Goal: Navigation & Orientation: Find specific page/section

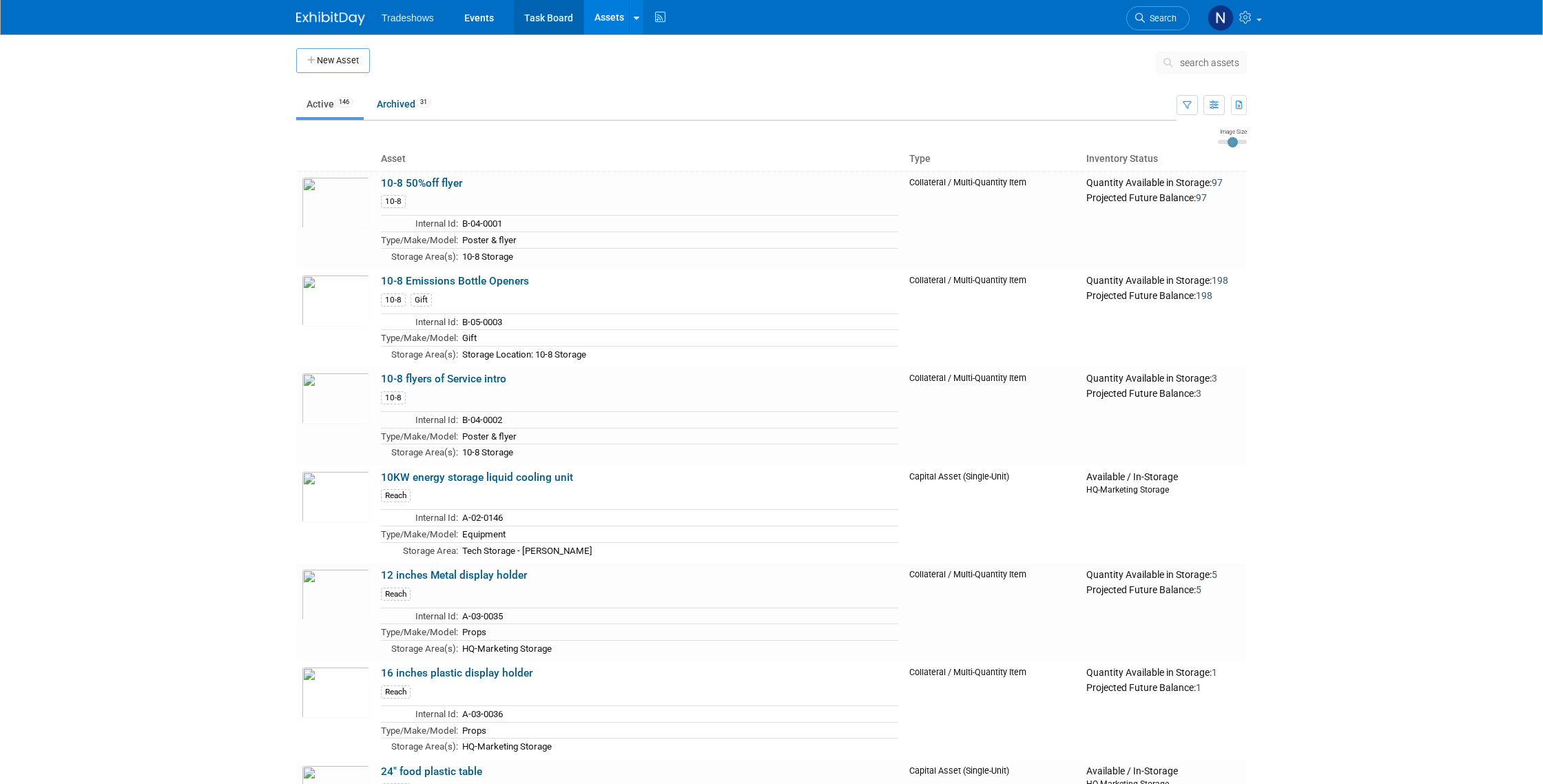
click at [546, 18] on link "Task Board" at bounding box center [549, 17] width 70 height 34
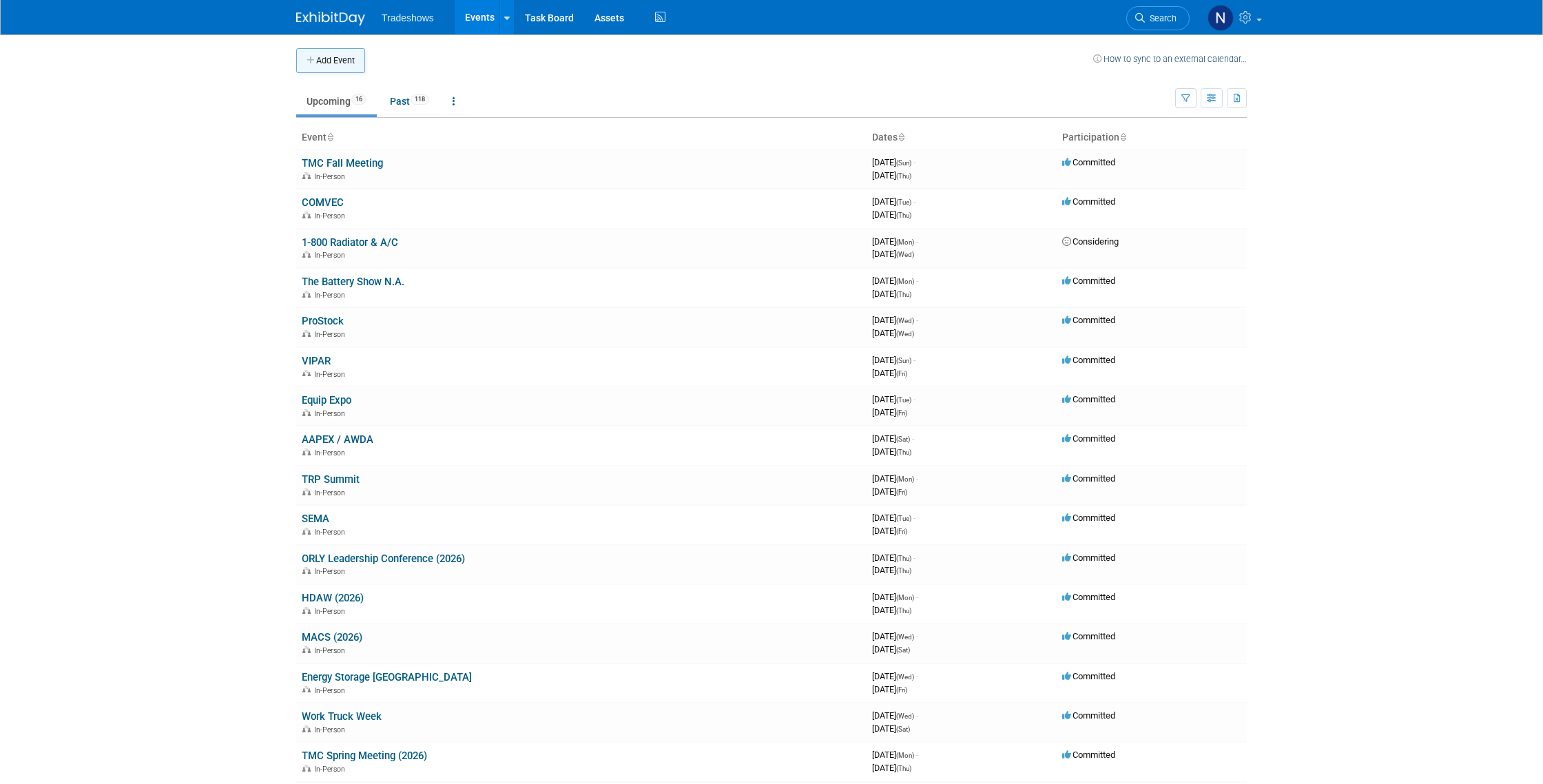
click at [355, 66] on button "Add Event" at bounding box center [330, 60] width 69 height 25
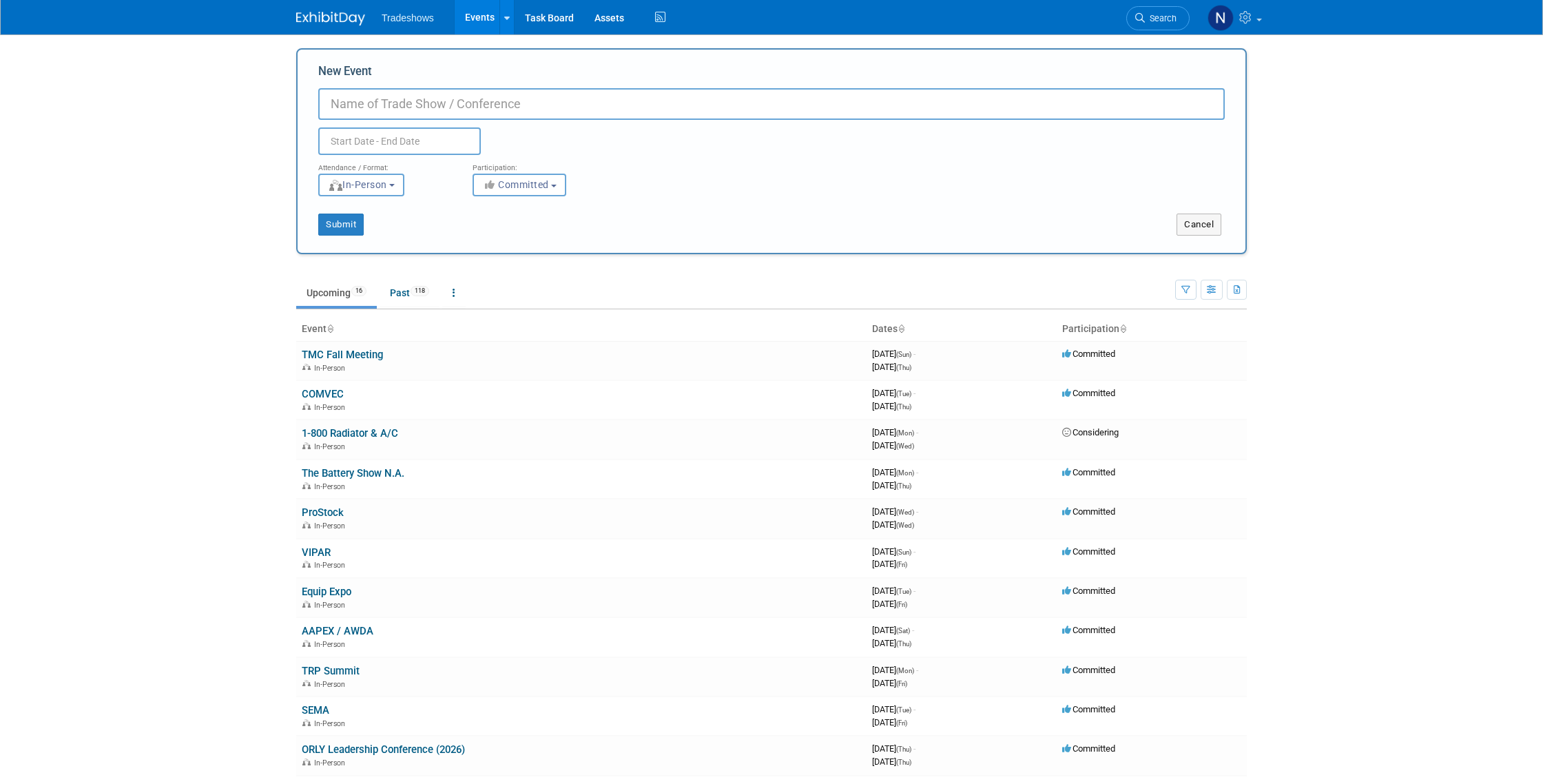
click at [230, 109] on body "Tradeshows Events Add Event Bulk Upload Events Shareable Event Boards Recently …" at bounding box center [772, 392] width 1543 height 784
click at [601, 21] on link "Assets" at bounding box center [609, 17] width 50 height 34
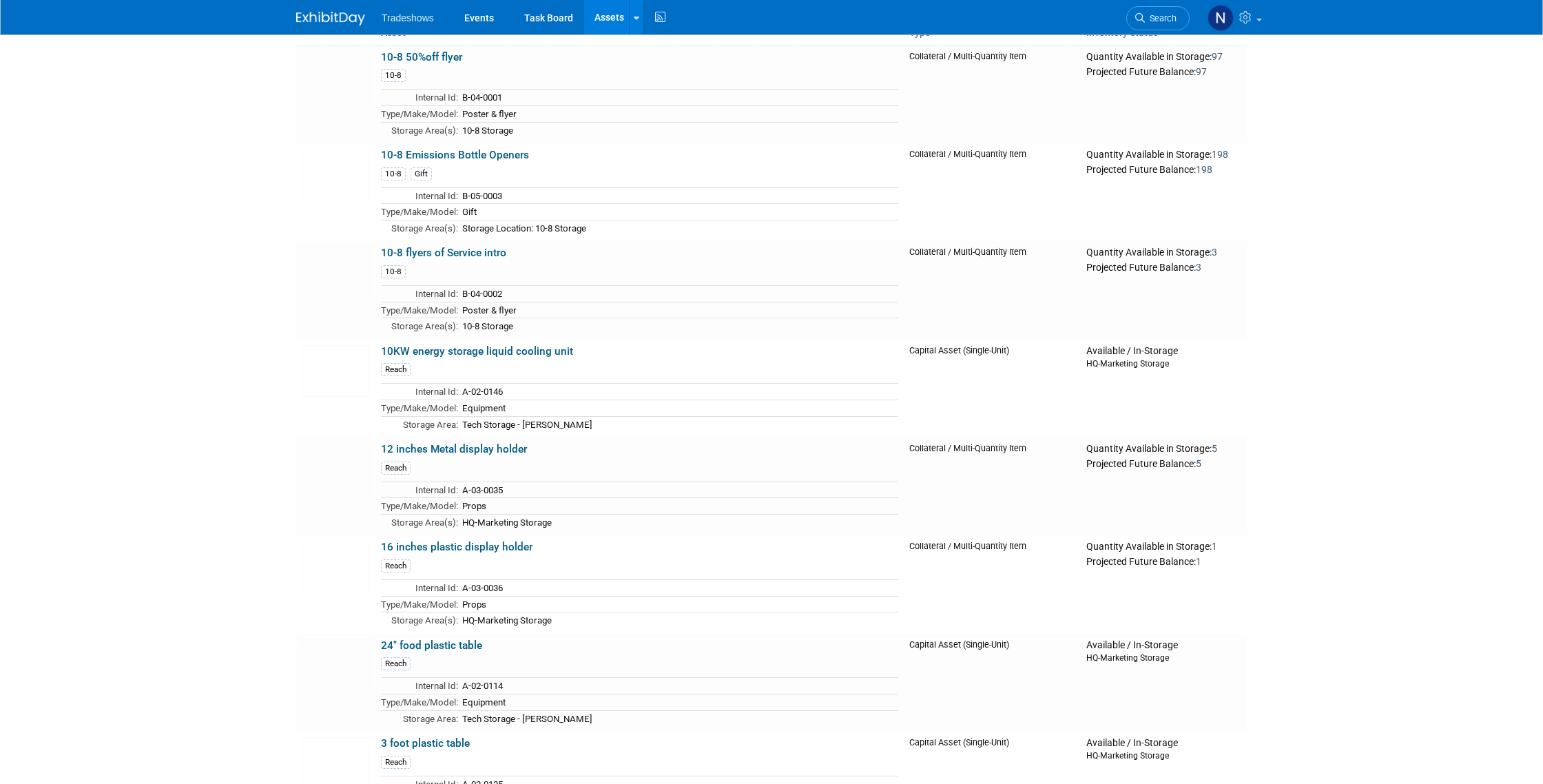
scroll to position [33, 0]
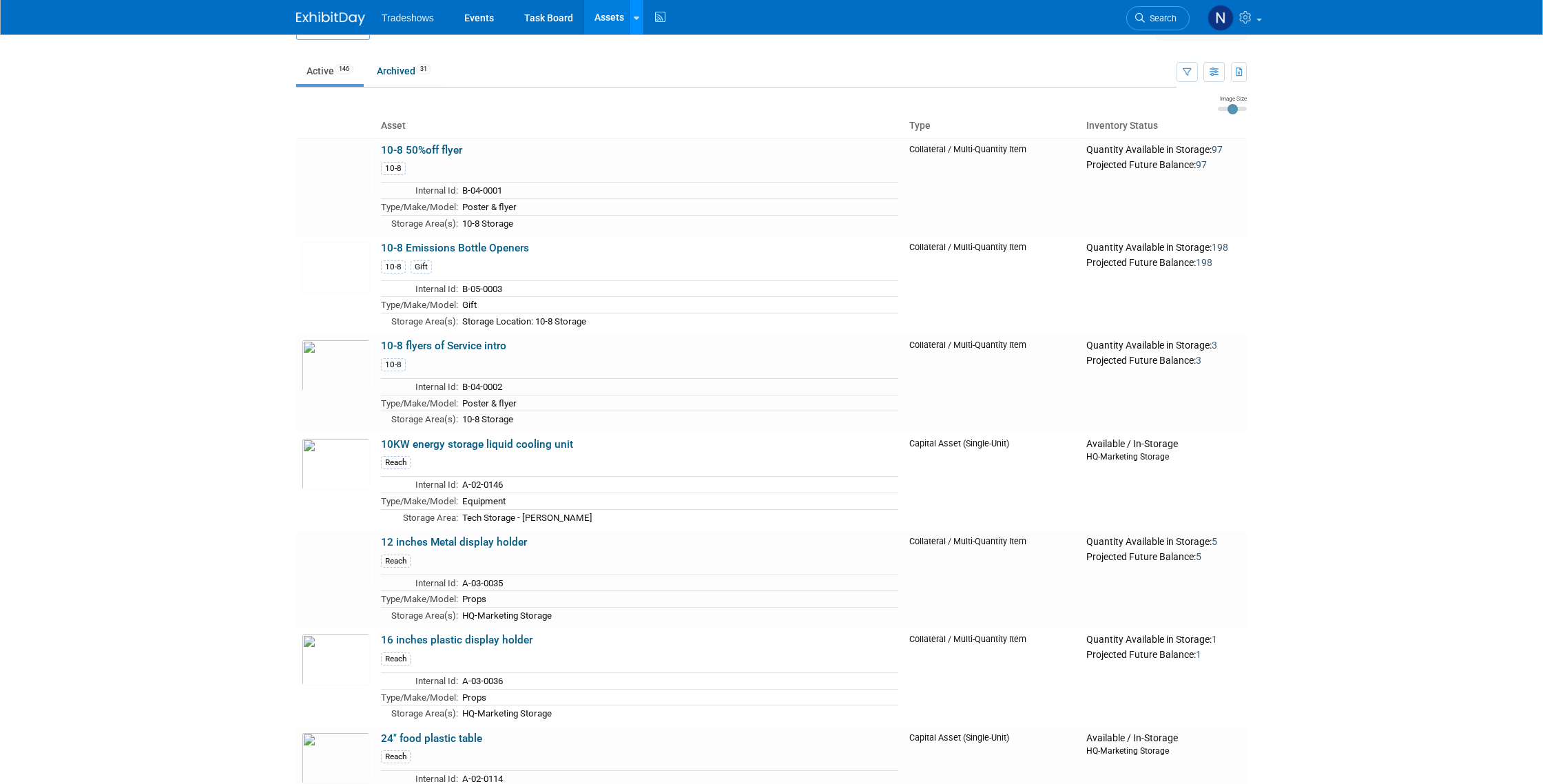
click at [634, 18] on icon at bounding box center [636, 18] width 6 height 9
click at [407, 73] on link "Archived 31" at bounding box center [404, 70] width 75 height 26
